Goal: Find specific page/section: Find specific page/section

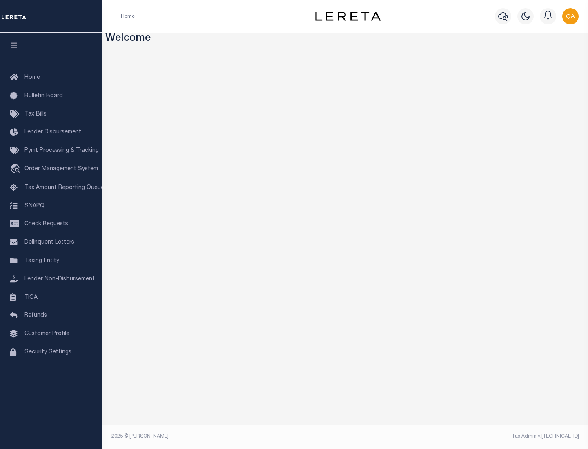
click at [51, 224] on span "Check Requests" at bounding box center [46, 224] width 44 height 6
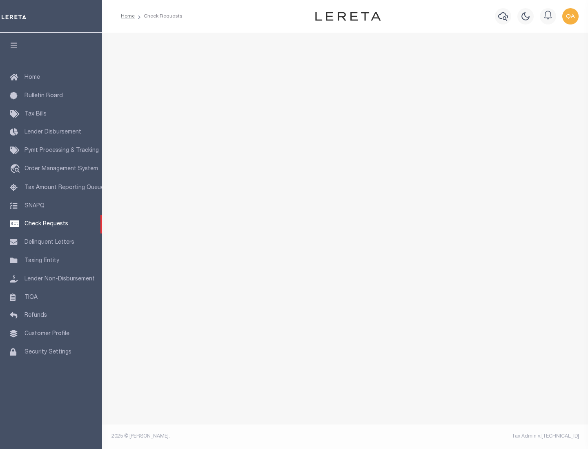
select select "50"
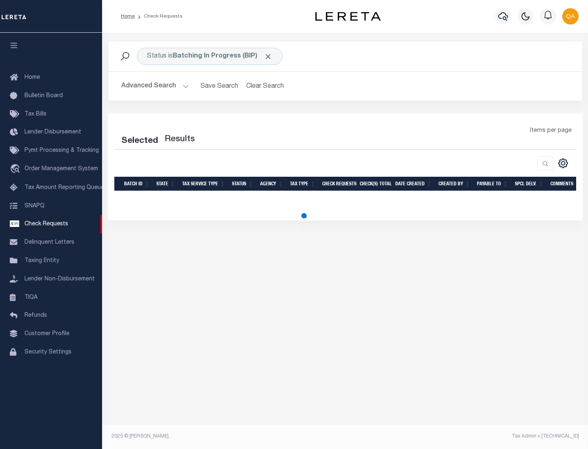
select select "50"
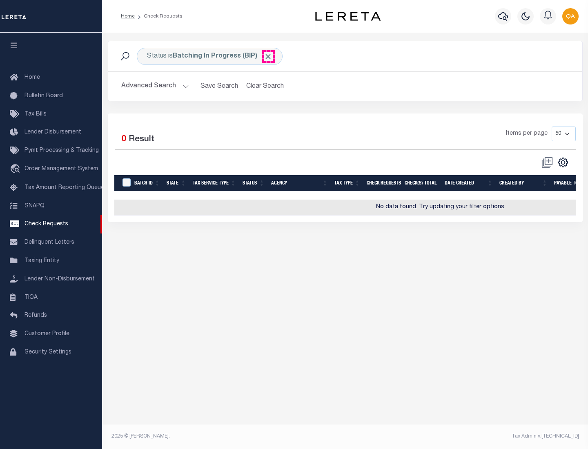
click at [268, 56] on span "Click to Remove" at bounding box center [268, 56] width 9 height 9
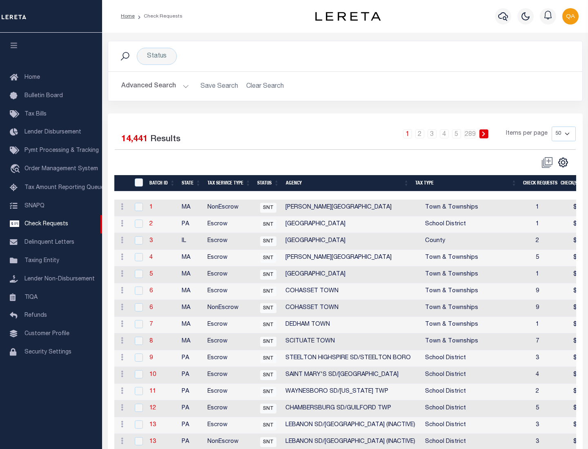
scroll to position [393, 0]
